Goal: Task Accomplishment & Management: Complete application form

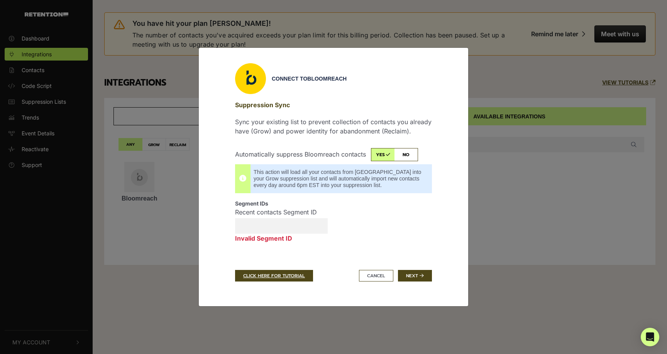
click at [267, 226] on input "Recent contacts Segment ID Invalid Segment ID" at bounding box center [281, 225] width 93 height 15
paste input "68da8957a542dfb4c1ef94b0"
click at [414, 272] on button "Next" at bounding box center [415, 276] width 34 height 12
click at [271, 223] on input "68da8957a542dfb4c1ef94b0" at bounding box center [281, 225] width 93 height 15
click at [244, 227] on input "68da8957a542dfb4c1ef94b0" at bounding box center [281, 225] width 93 height 15
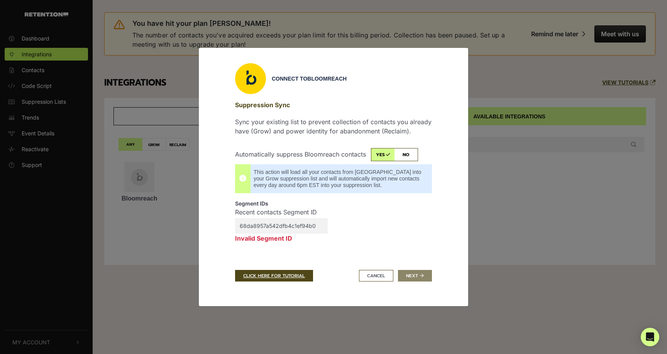
click at [295, 226] on input "68da8957a542dfb4c1ef94b0" at bounding box center [281, 225] width 93 height 15
click at [367, 235] on div "Recent contacts Segment ID 68da8957a542dfb4c1ef94b0 Invalid Segment ID" at bounding box center [333, 230] width 208 height 45
click at [306, 224] on input "68da8957a542dfb4c1ef94b0" at bounding box center [281, 225] width 93 height 15
click at [352, 216] on div "Recent contacts Segment ID 68da8957a542dfb4c1ef94b0 Invalid Segment ID" at bounding box center [333, 230] width 208 height 45
click at [296, 225] on input "68da8957a542dfb4c1ef94b0" at bounding box center [281, 225] width 93 height 15
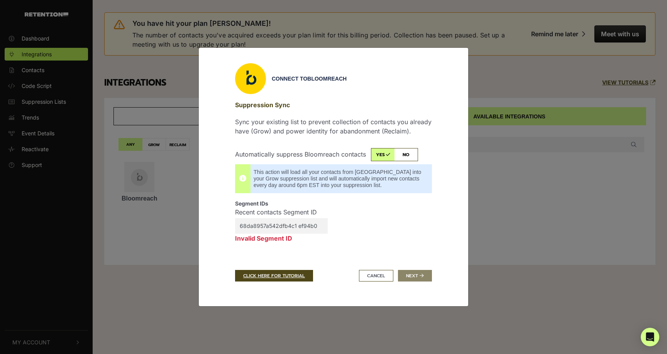
type input "68da8957a542dfb4c1ef94b0"
click at [357, 223] on div "Recent contacts Segment ID 68da8957a542dfb4c1ef94b0 Invalid Segment ID" at bounding box center [333, 230] width 208 height 45
click at [365, 278] on button "Cancel" at bounding box center [376, 276] width 34 height 12
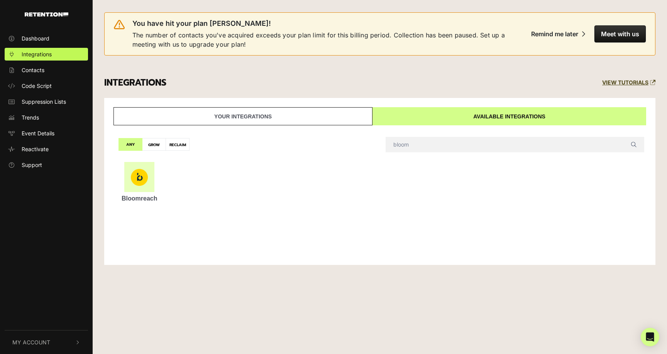
click at [139, 179] on img at bounding box center [139, 177] width 17 height 17
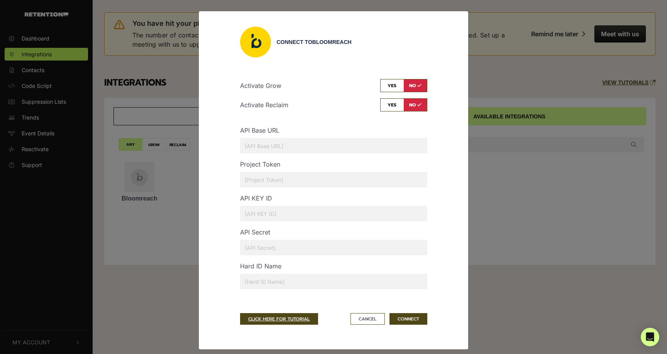
click at [395, 103] on input "checkbox" at bounding box center [403, 104] width 47 height 13
checkbox input "true"
click at [278, 212] on input "text" at bounding box center [333, 213] width 187 height 15
paste input "e01pxsfhu8kso4z28t0rgn6sxjzl125zdx3sd84f5fgeppx3x1jhxwcgcphmo85b"
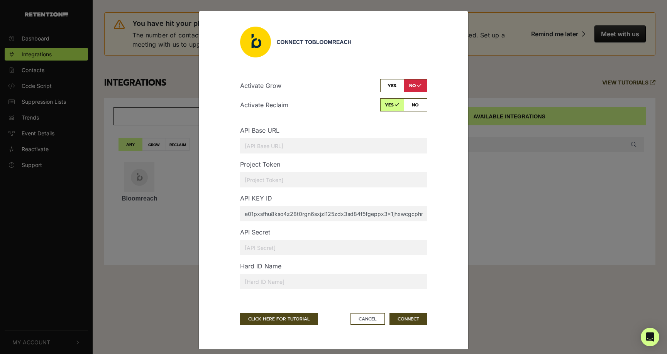
scroll to position [0, 14]
type input "e01pxsfhu8kso4z28t0rgn6sxjzl125zdx3sd84f5fgeppx3x1jhxwcgcphmo85b"
click at [265, 249] on input "text" at bounding box center [333, 247] width 187 height 15
paste input "53ov90sbffdo548ct6ryxap0famnbuai28zpqzhafkhiw8u5ttq55ryzrj28n6fd"
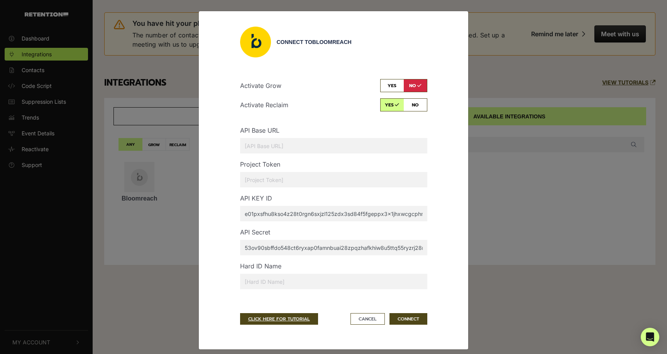
scroll to position [0, 10]
type input "53ov90sbffdo548ct6ryxap0famnbuai28zpqzhafkhiw8u5ttq55ryzrj28n6fd"
click at [258, 281] on input "text" at bounding box center [333, 281] width 187 height 15
type input "email_id"
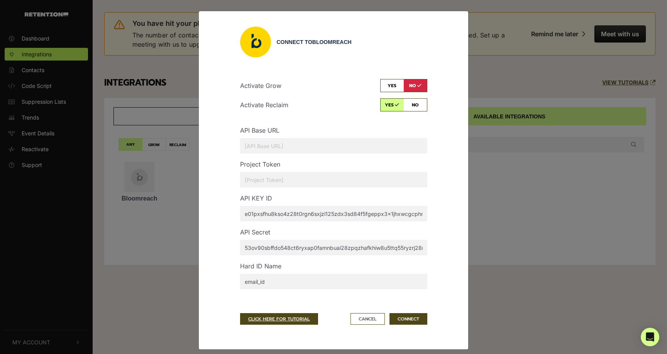
click at [263, 182] on input "text" at bounding box center [333, 179] width 187 height 15
paste input "3374d5c6-b993-11ef-971e-c29ef0084f29"
type input "3374d5c6-b993-11ef-971e-c29ef0084f29"
click at [252, 144] on input "text" at bounding box center [333, 145] width 187 height 15
paste input "[URL][DOMAIN_NAME]"
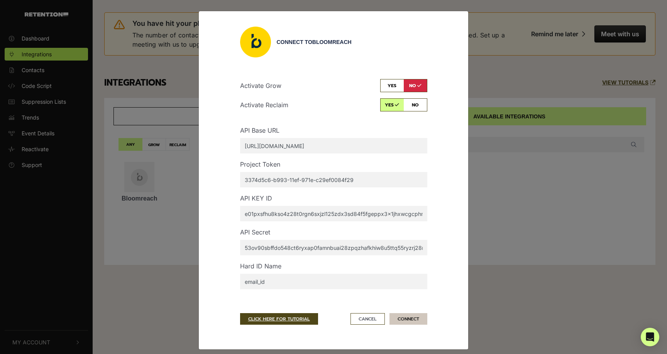
type input "[URL][DOMAIN_NAME]"
click at [403, 319] on button "CONNECT" at bounding box center [408, 319] width 38 height 12
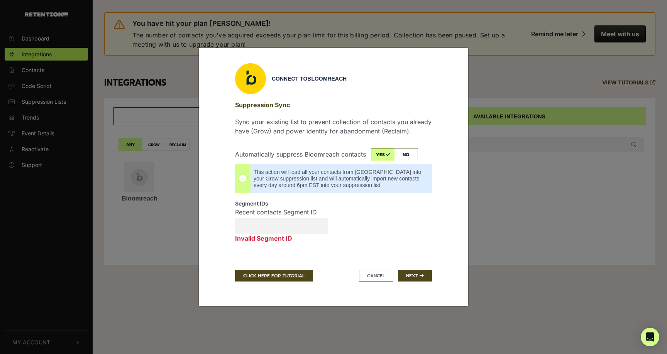
click at [245, 227] on input "Recent contacts Segment ID Invalid Segment ID" at bounding box center [281, 225] width 93 height 15
paste input "68da8957a542dfb4c1ef94b0"
type input "68da8957a542dfb4c1ef94b0"
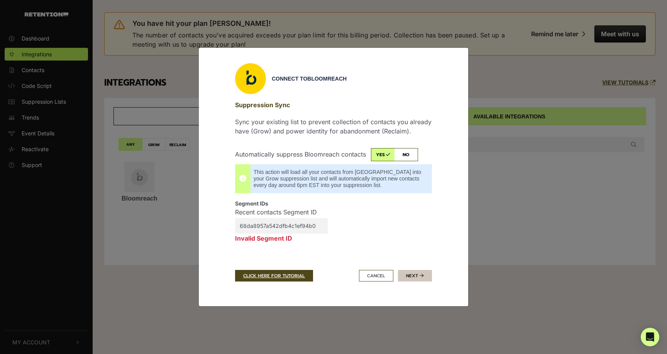
click at [419, 275] on icon "submit" at bounding box center [421, 276] width 4 height 5
click at [387, 244] on div "Recent contacts Segment ID 68da8957a542dfb4c1ef94b0 Invalid Segment ID" at bounding box center [333, 230] width 208 height 45
